Goal: Check status: Check status

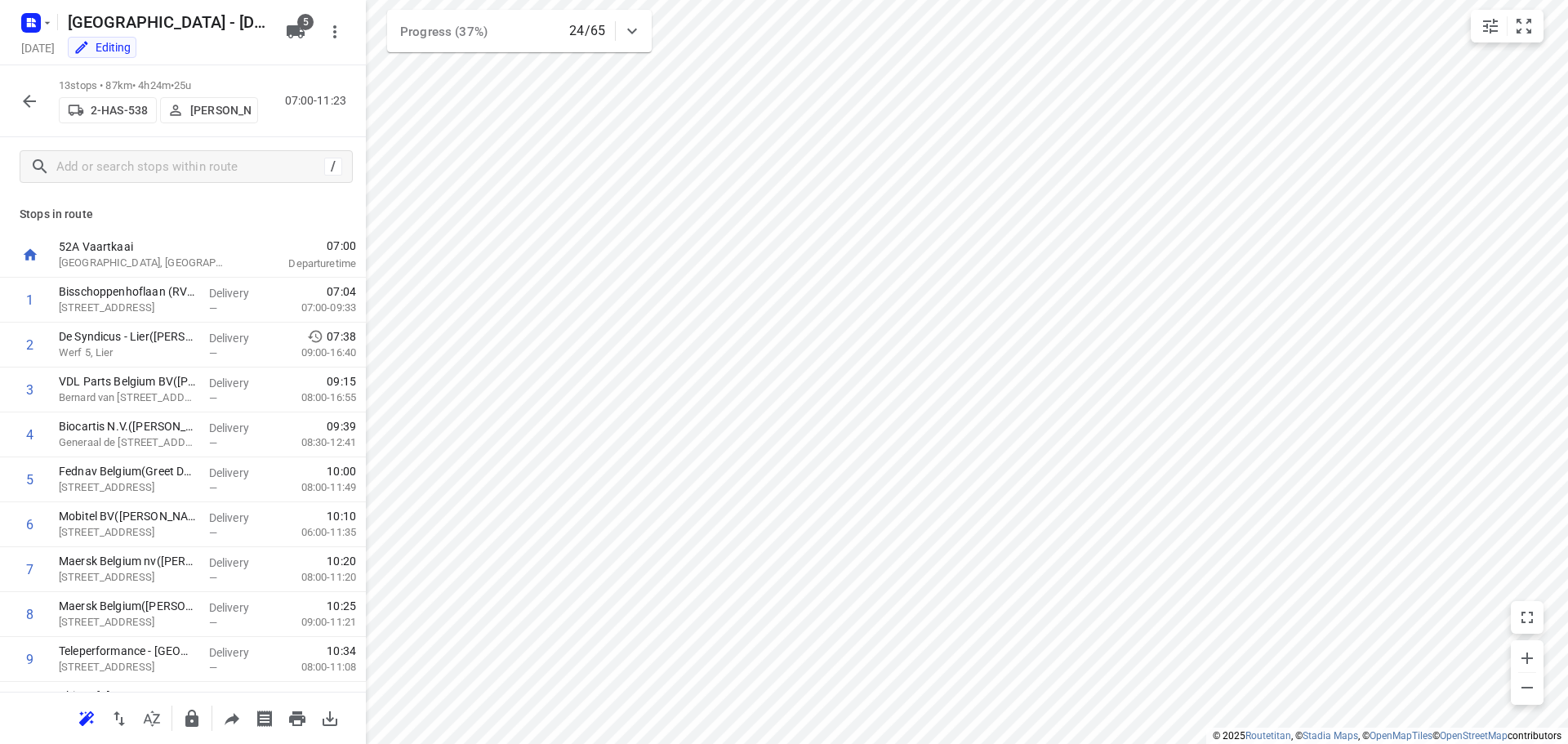
click at [222, 115] on p "[PERSON_NAME]" at bounding box center [220, 110] width 60 height 13
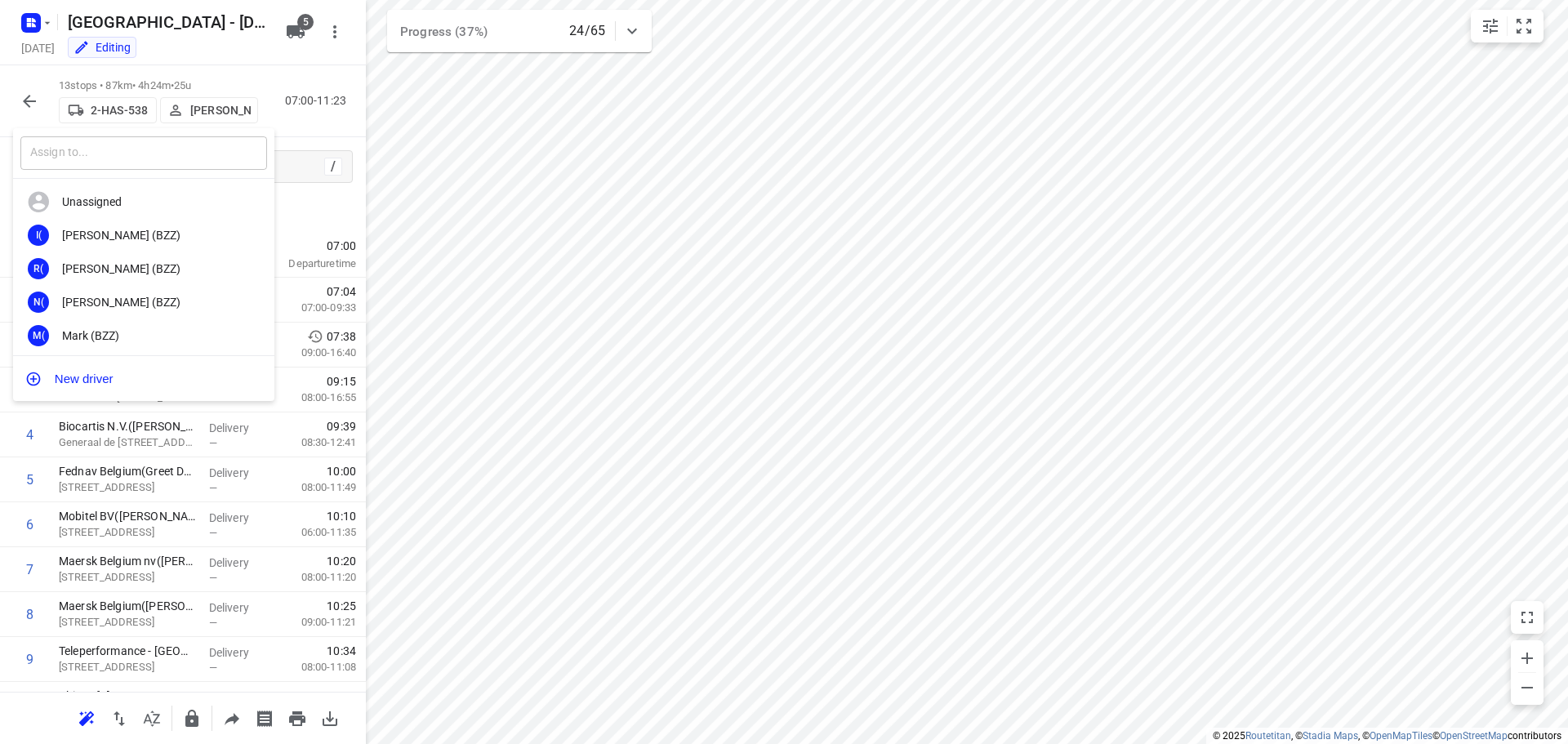
click at [164, 161] on input "text" at bounding box center [143, 153] width 247 height 33
click at [125, 153] on input "tra" at bounding box center [143, 153] width 247 height 33
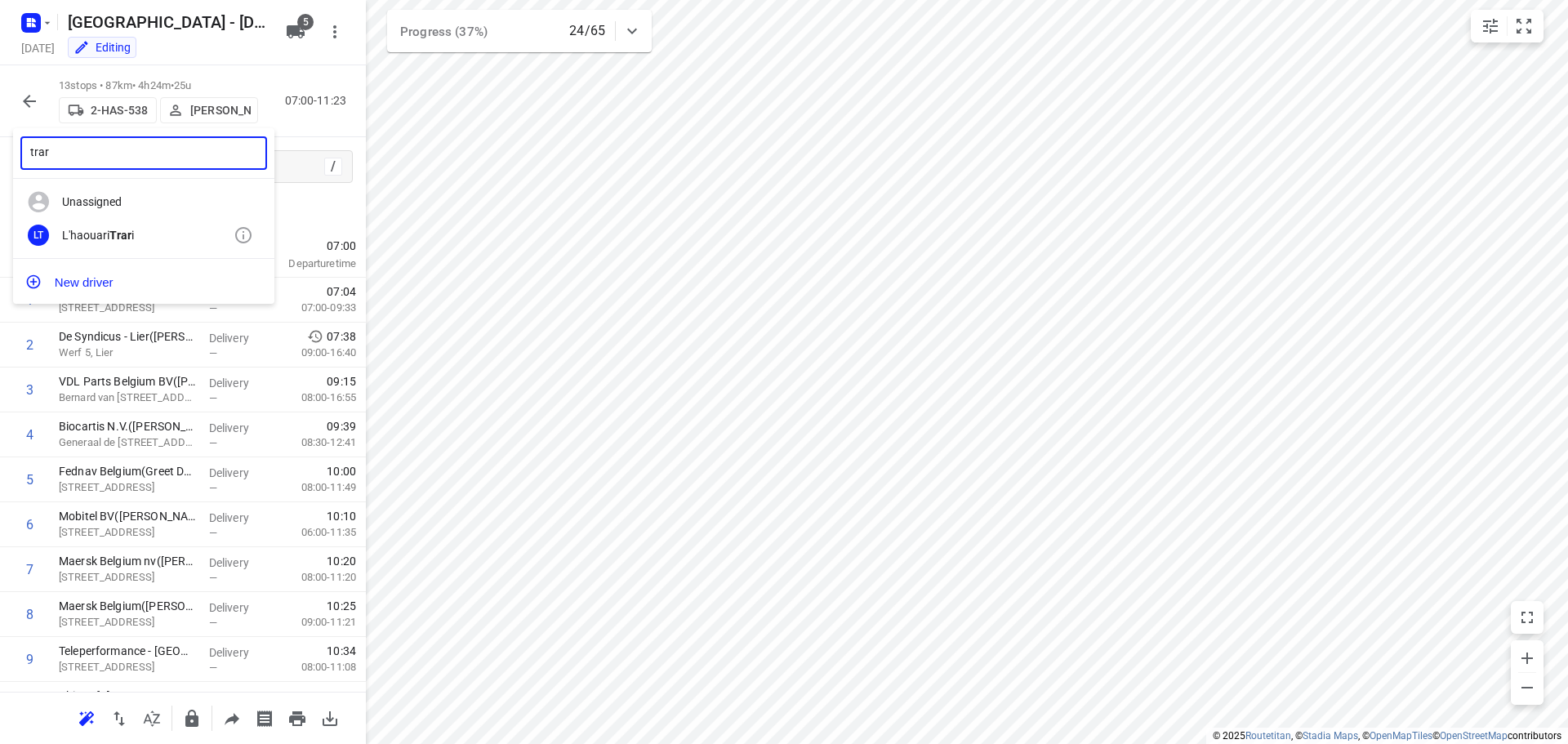
type input "trar"
click at [96, 230] on div "L'haouari Trar i" at bounding box center [147, 235] width 171 height 13
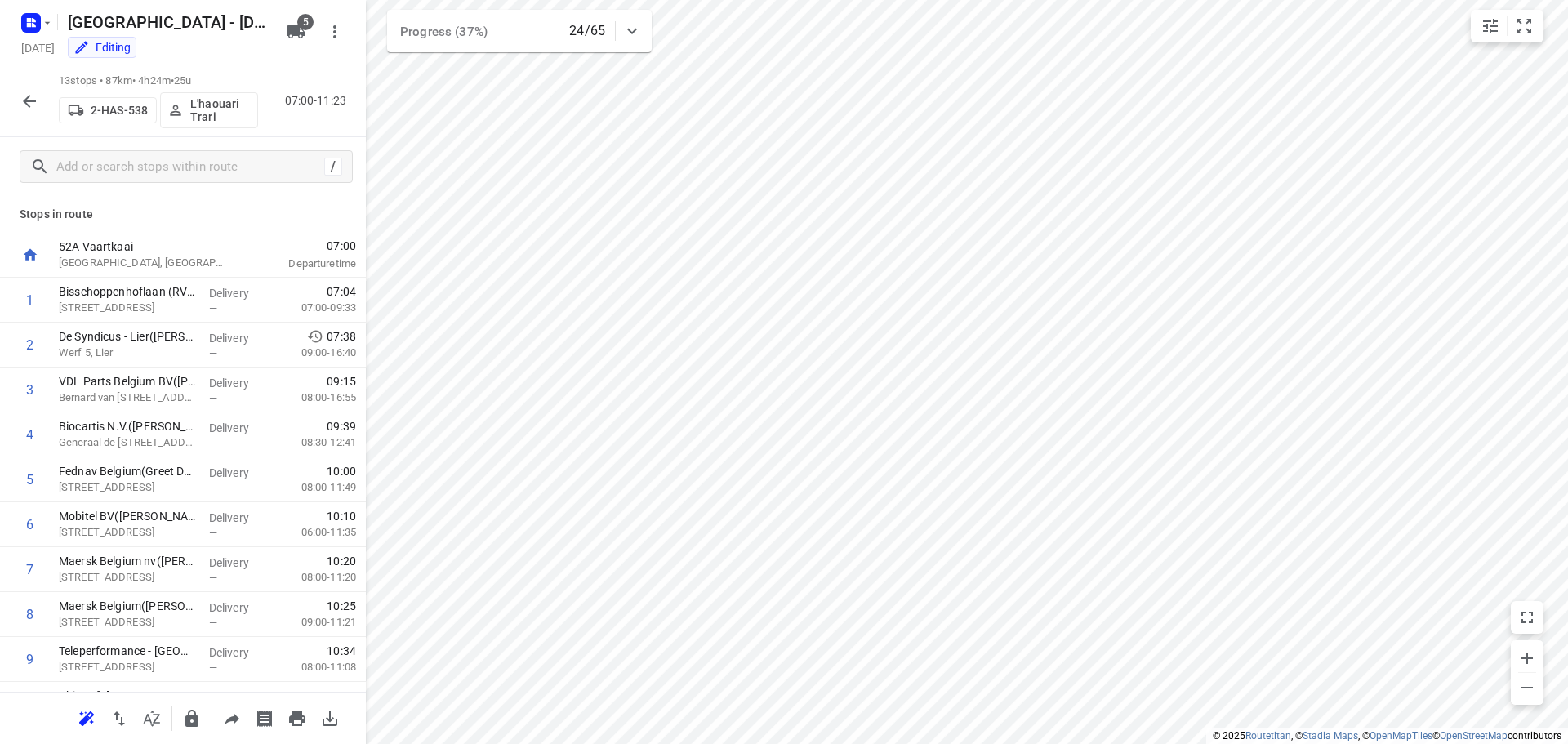
click at [188, 207] on p "Stops in route" at bounding box center [182, 214] width 327 height 18
click at [24, 108] on icon "button" at bounding box center [29, 101] width 19 height 19
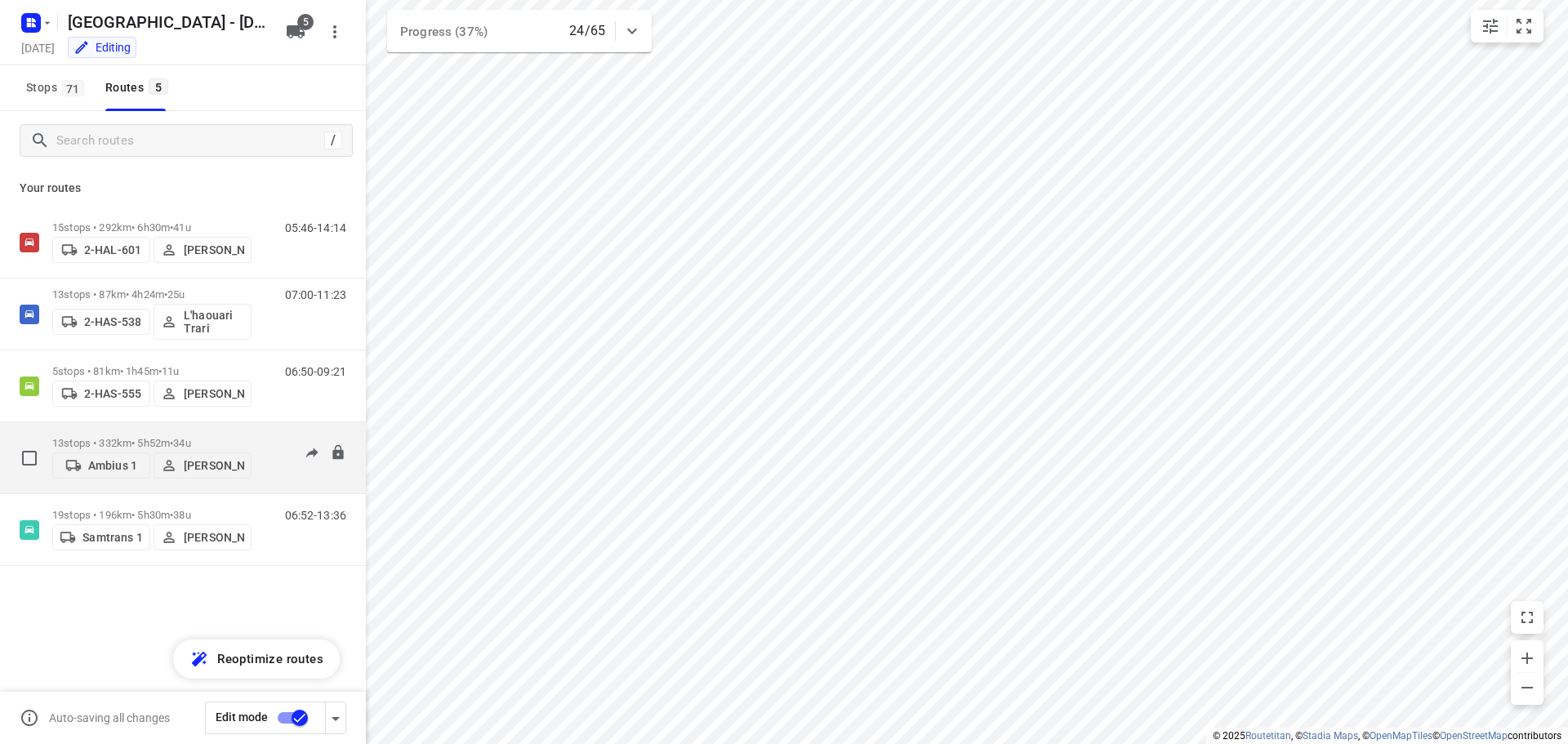
click at [118, 438] on p "13 stops • 332km • 5h52m • 34u" at bounding box center [152, 442] width 199 height 12
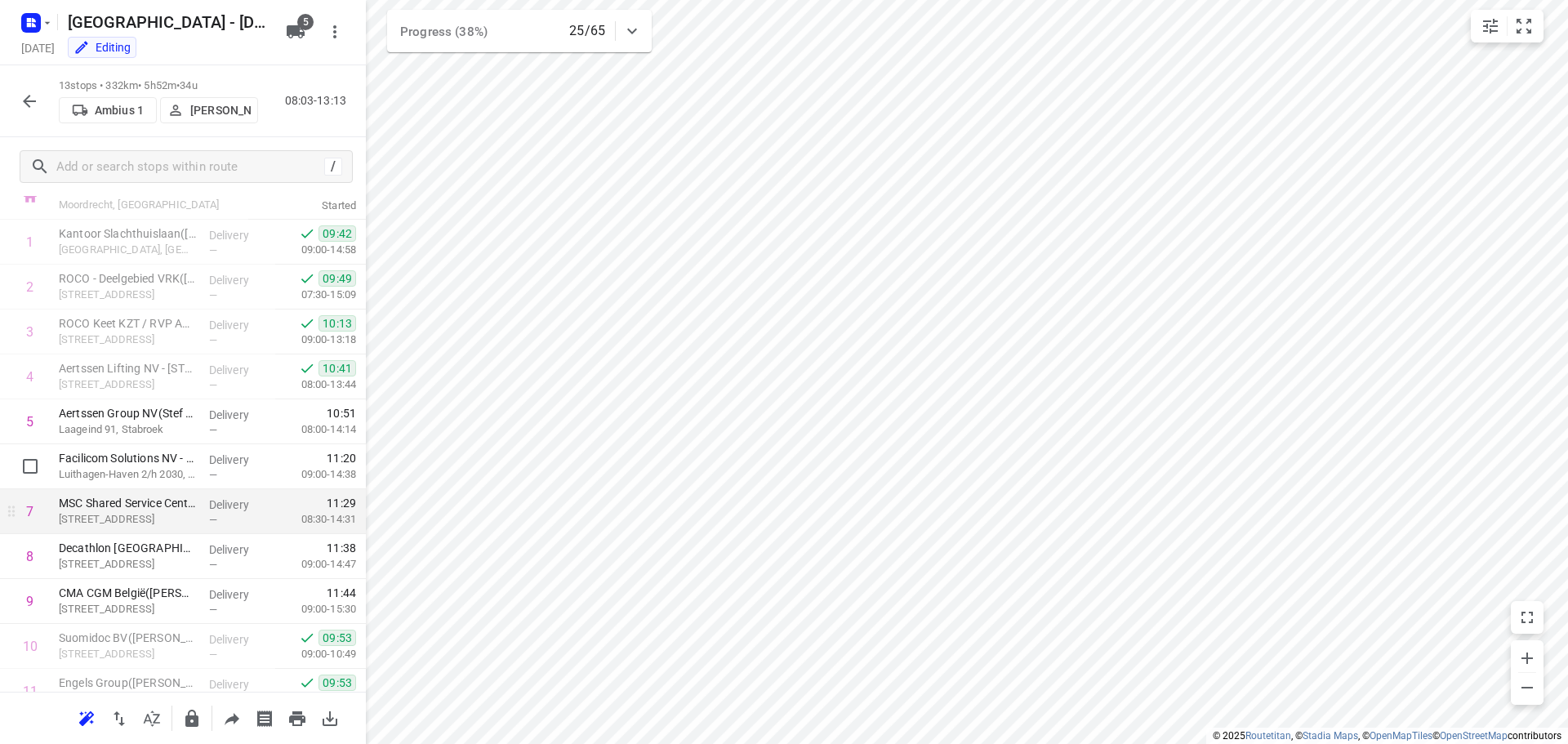
scroll to position [81, 0]
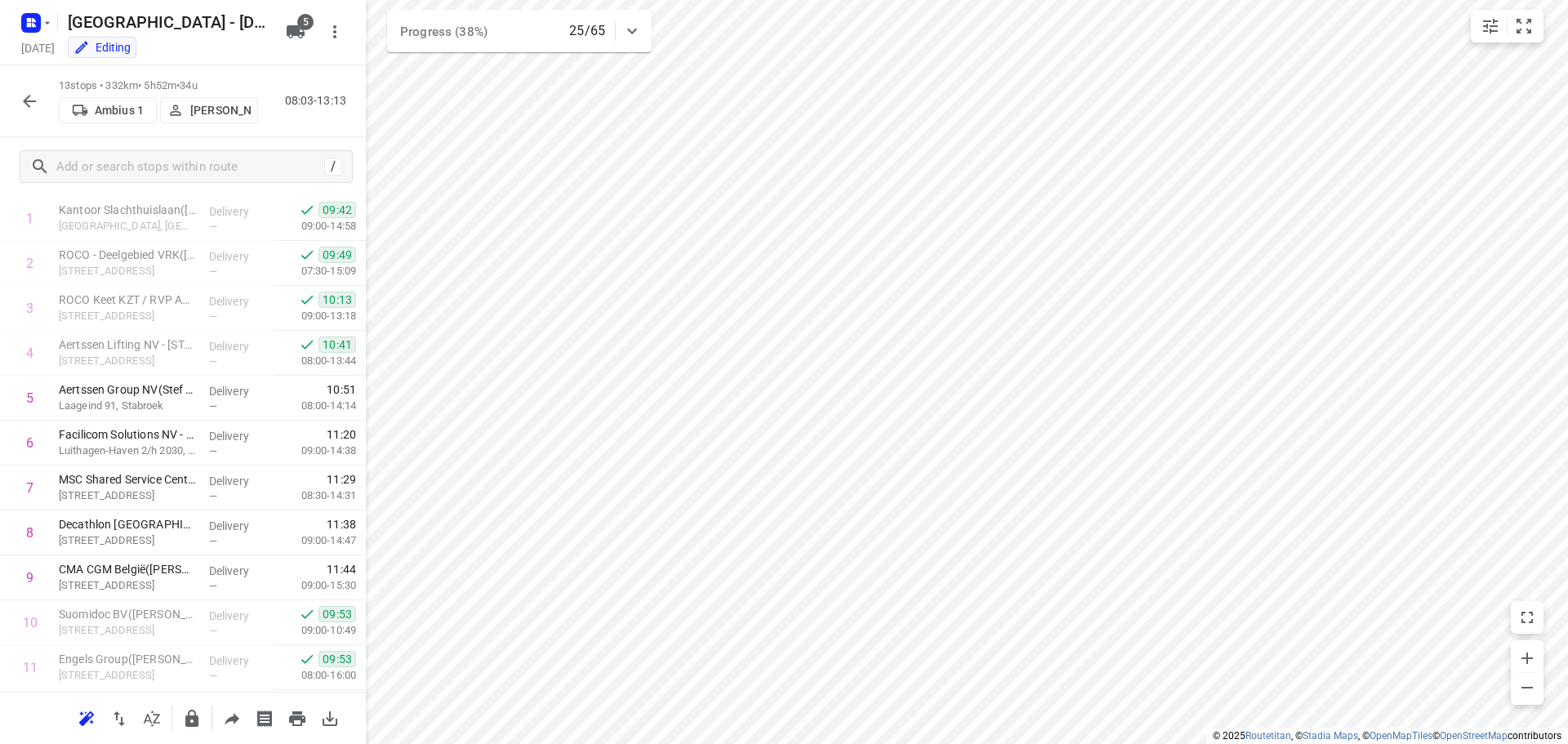
click at [31, 99] on icon "button" at bounding box center [29, 101] width 19 height 19
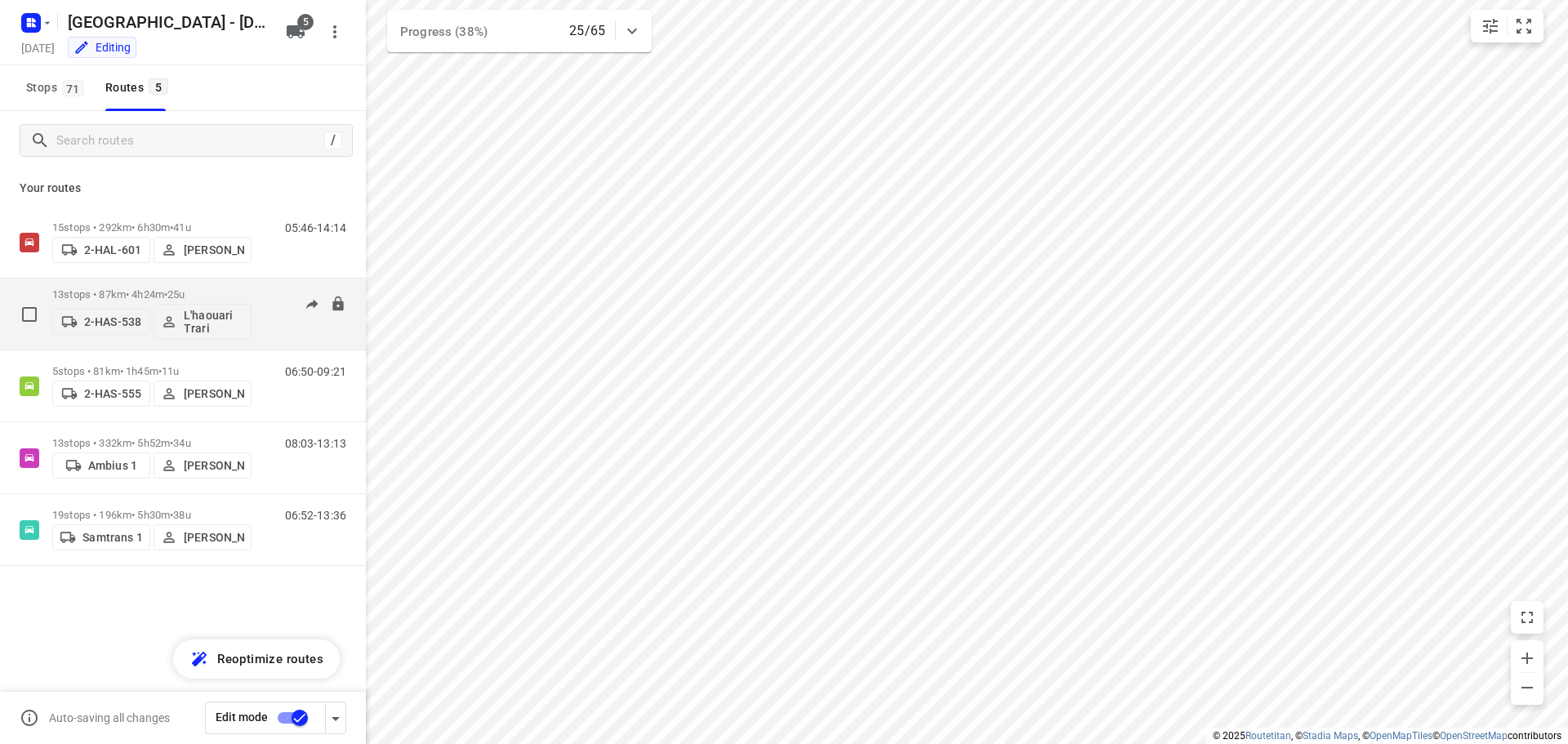
click at [122, 293] on p "13 stops • 87km • 4h24m • 25u" at bounding box center [152, 294] width 199 height 12
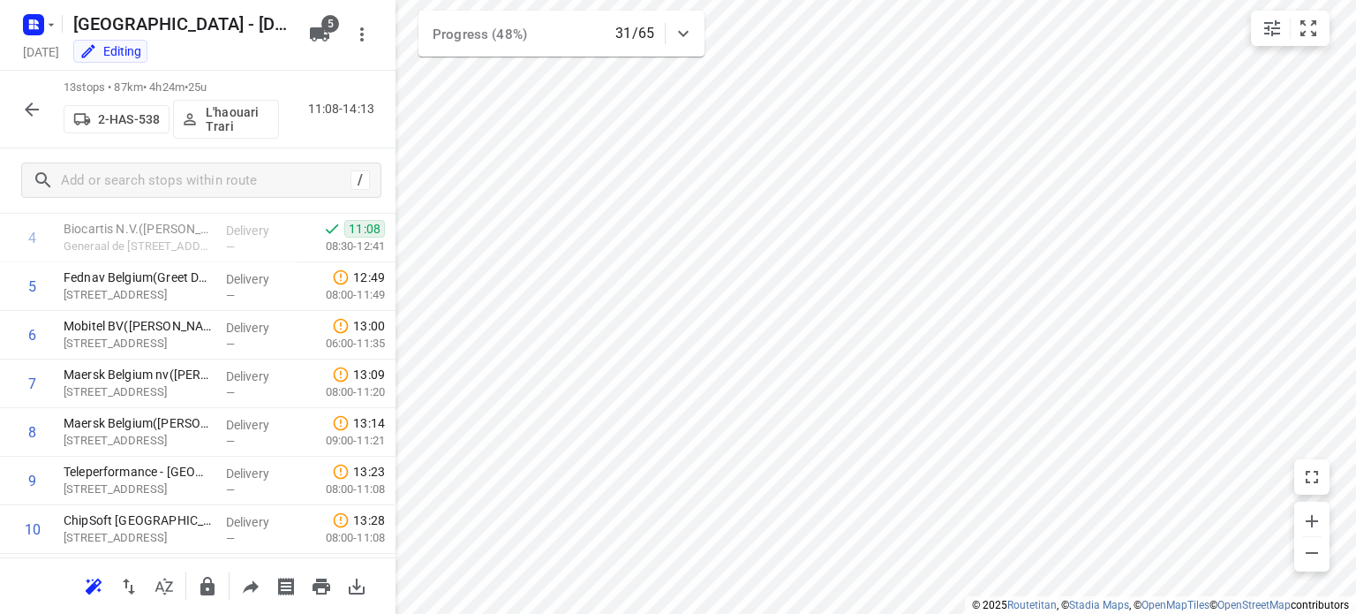
scroll to position [232, 0]
